Goal: Task Accomplishment & Management: Use online tool/utility

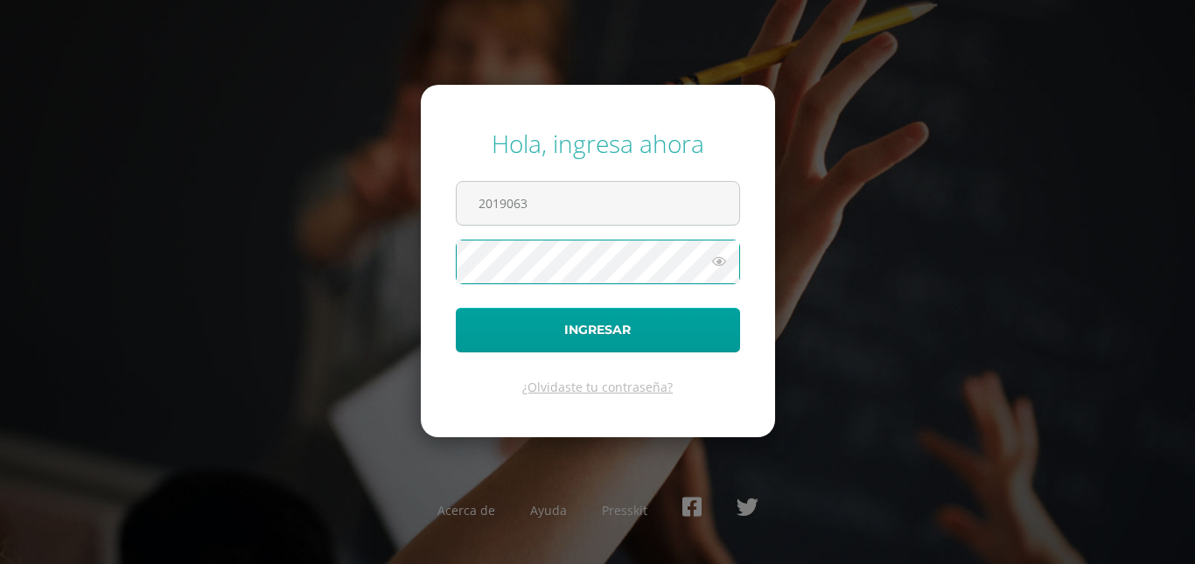
click at [846, 293] on div "Hola, ingresa ahora 2019063 Ingresar ¿Olvidaste tu contraseña? Acerca de Ayuda …" at bounding box center [597, 282] width 1129 height 338
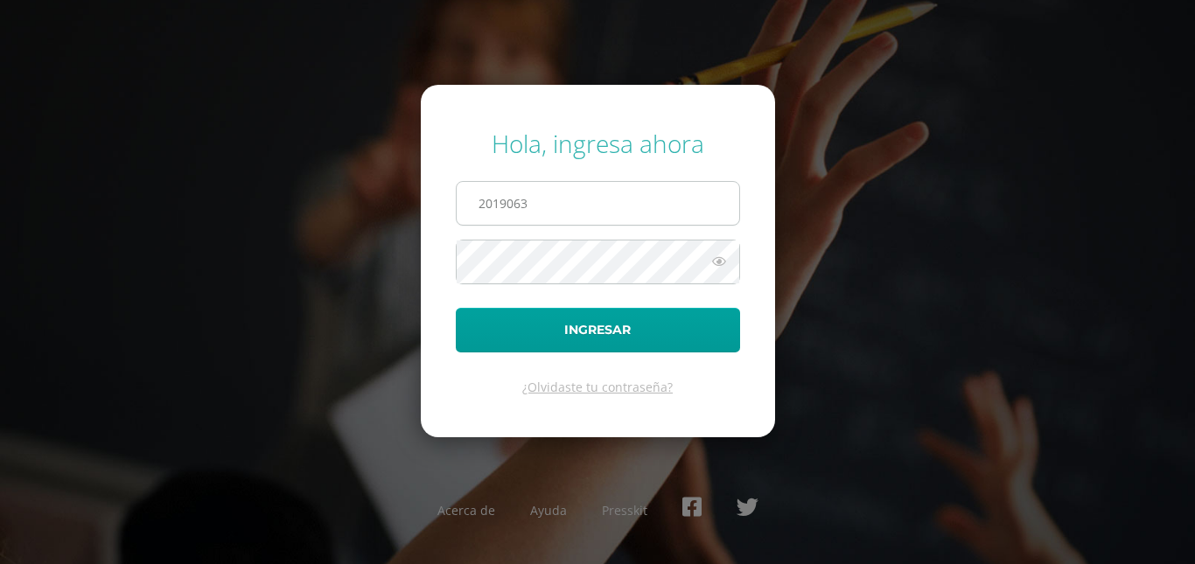
click at [614, 213] on input "2019063" at bounding box center [598, 203] width 283 height 43
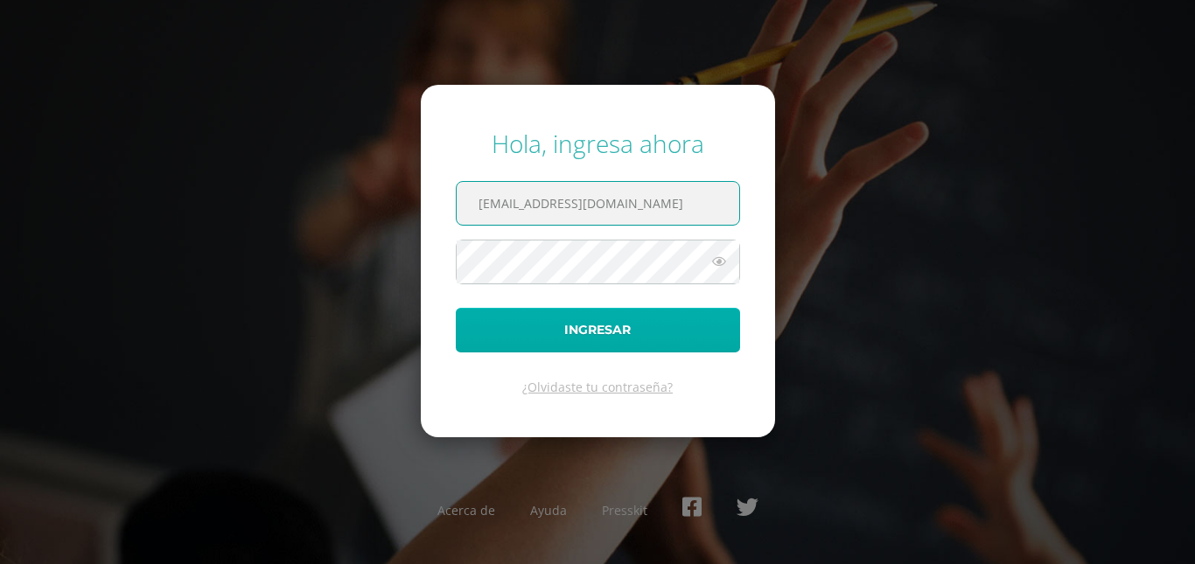
type input "[EMAIL_ADDRESS][DOMAIN_NAME]"
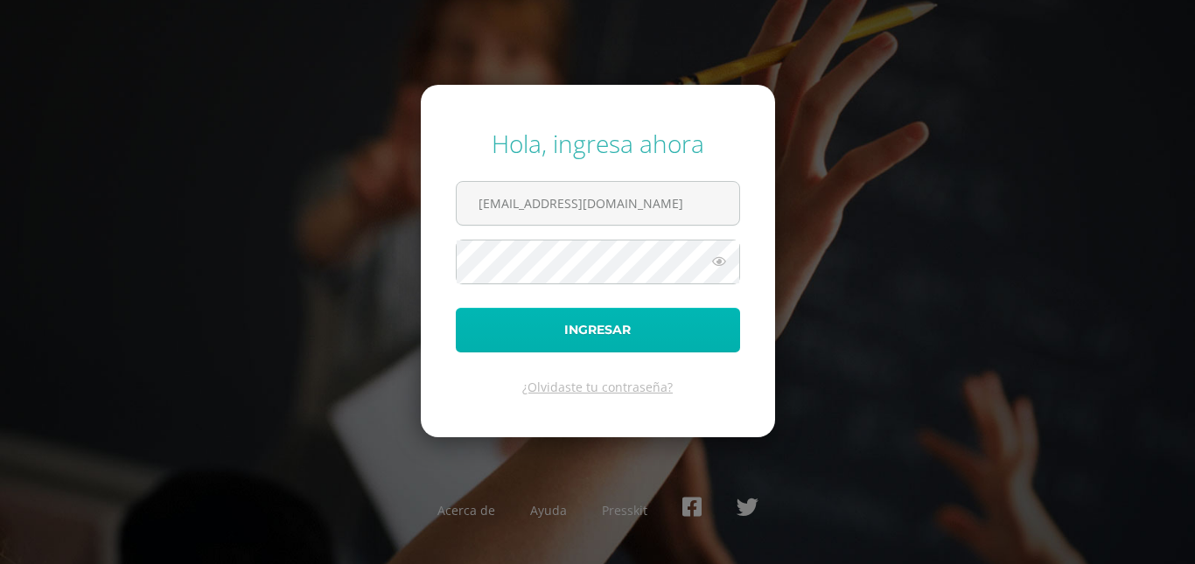
click at [647, 331] on button "Ingresar" at bounding box center [598, 330] width 284 height 45
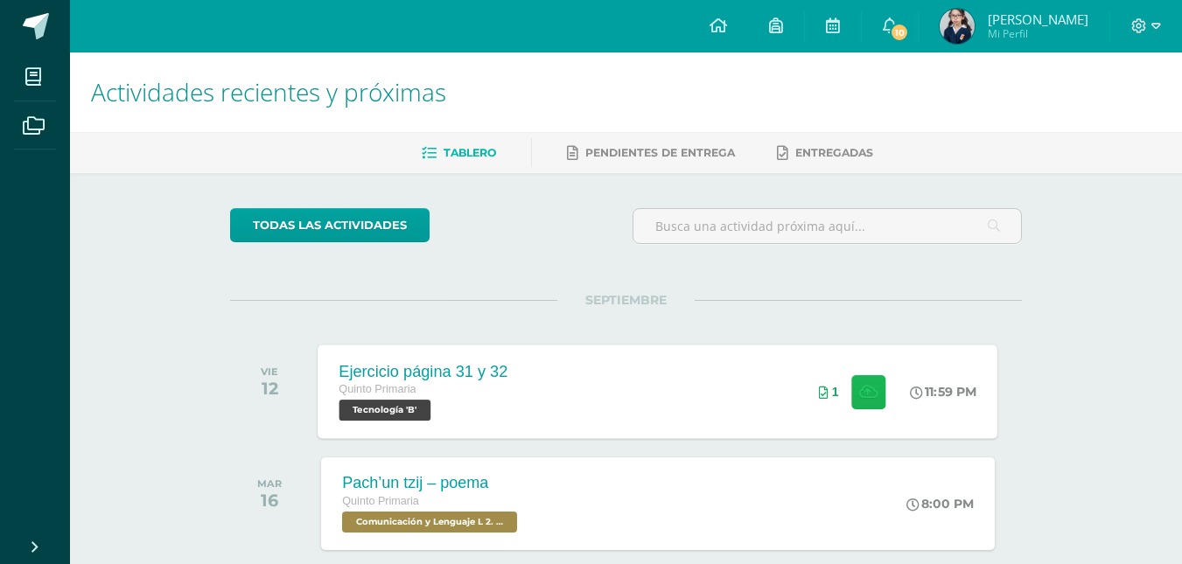
click at [859, 389] on icon at bounding box center [868, 391] width 18 height 15
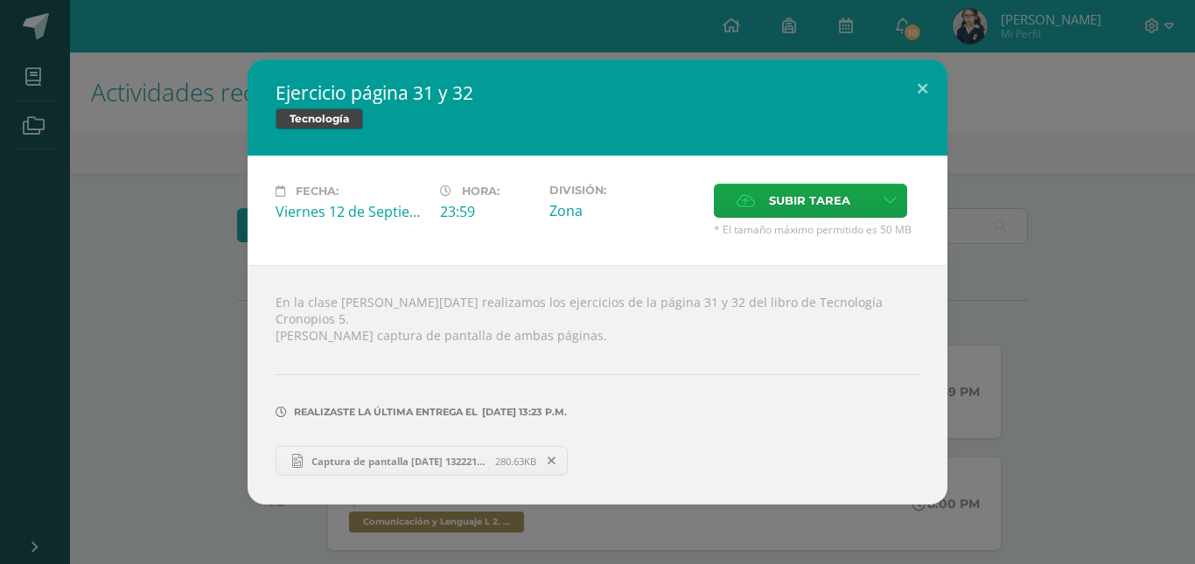
click at [398, 459] on span "Captura de pantalla [DATE] 132221.png" at bounding box center [399, 461] width 192 height 13
click at [911, 94] on button at bounding box center [923, 88] width 50 height 59
